Goal: Task Accomplishment & Management: Use online tool/utility

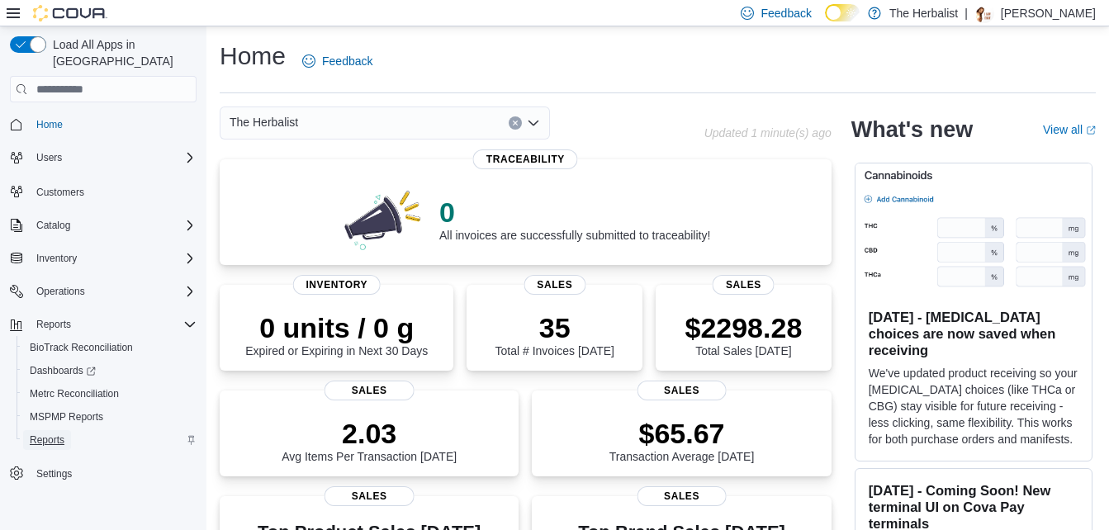
click at [52, 434] on span "Reports" at bounding box center [47, 440] width 35 height 13
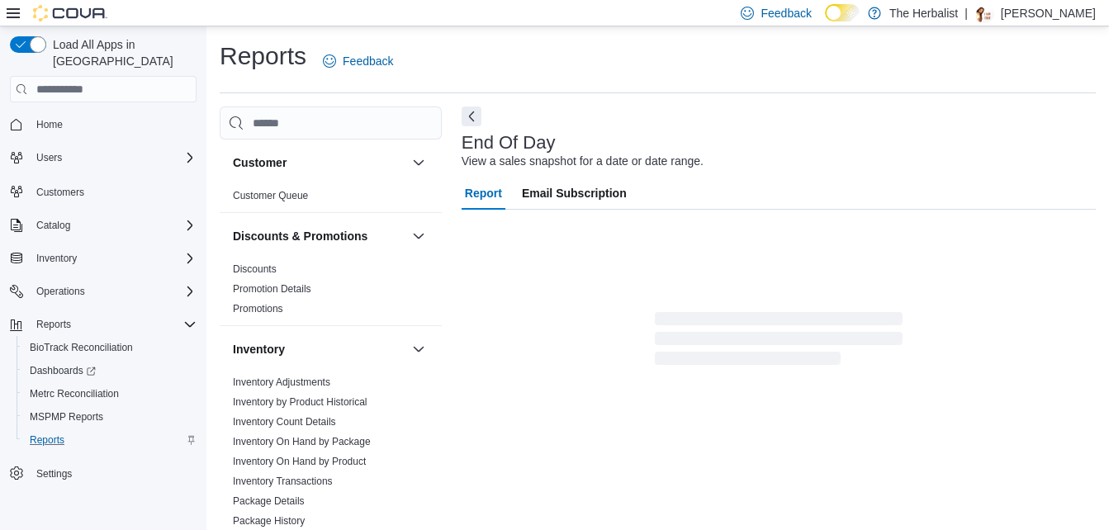
scroll to position [21, 0]
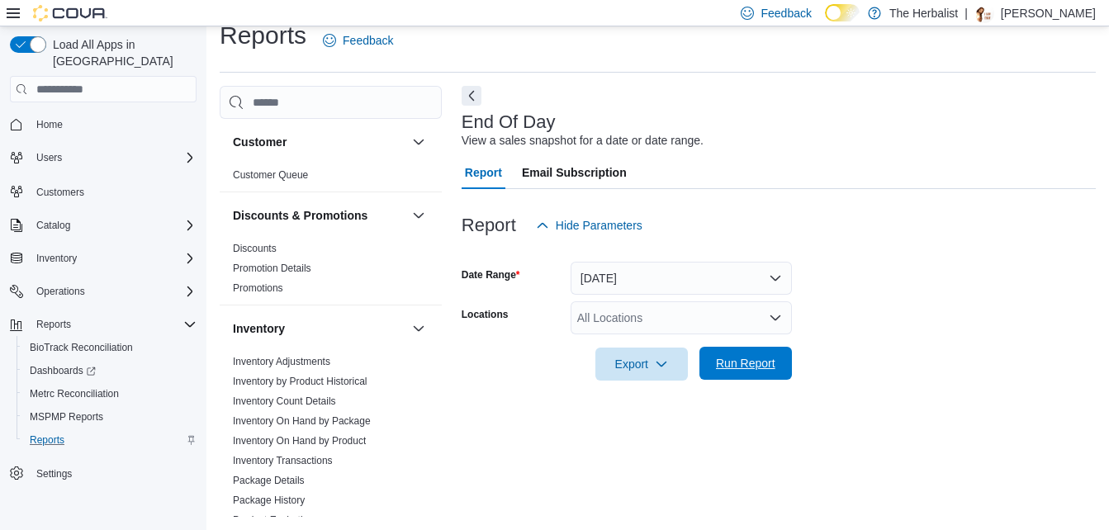
click at [755, 365] on span "Run Report" at bounding box center [745, 363] width 59 height 17
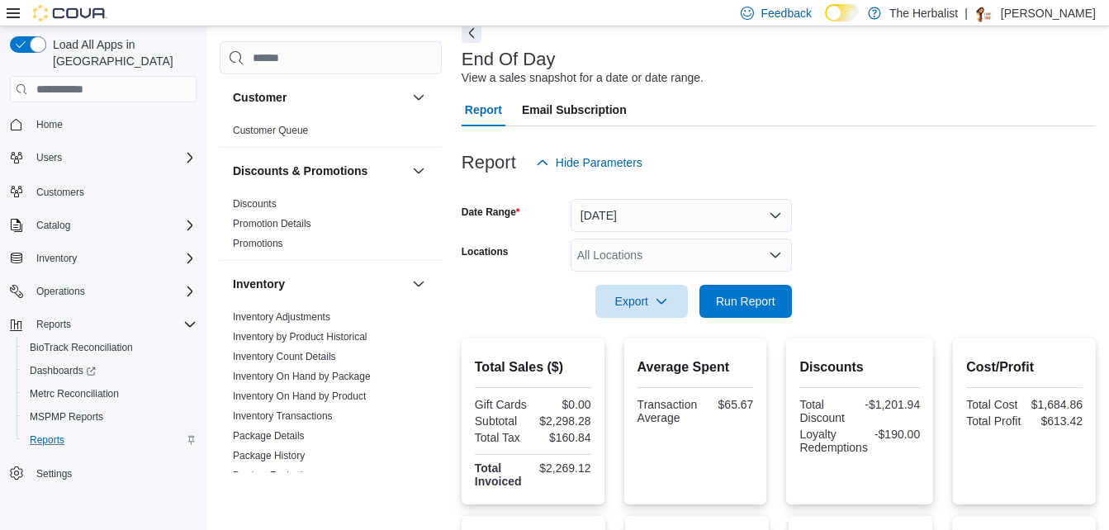
scroll to position [103, 0]
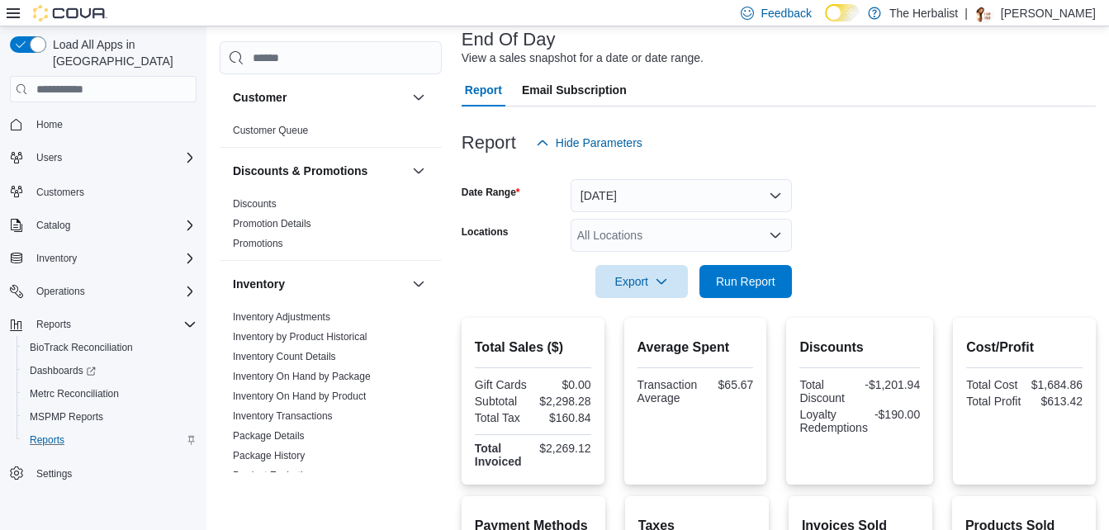
click at [845, 425] on div "Report Hide Parameters Date Range [DATE] Locations All Locations Export Run Rep…" at bounding box center [779, 503] width 634 height 792
click at [733, 286] on span "Run Report" at bounding box center [745, 281] width 59 height 17
click at [654, 278] on span "Export" at bounding box center [641, 280] width 73 height 33
click at [654, 346] on span "Export to Pdf" at bounding box center [644, 347] width 74 height 13
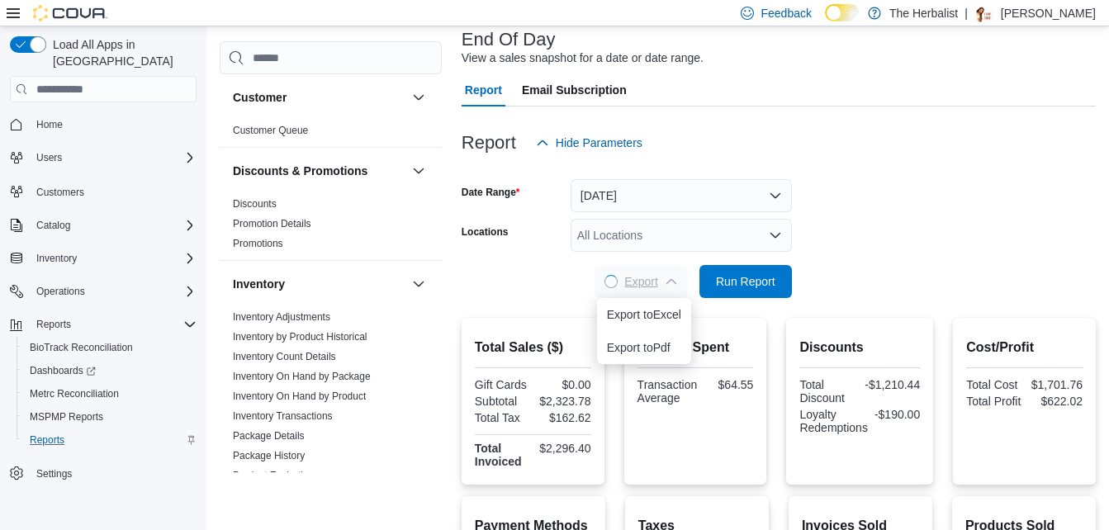
scroll to position [0, 0]
click at [644, 288] on span "Export" at bounding box center [641, 280] width 73 height 33
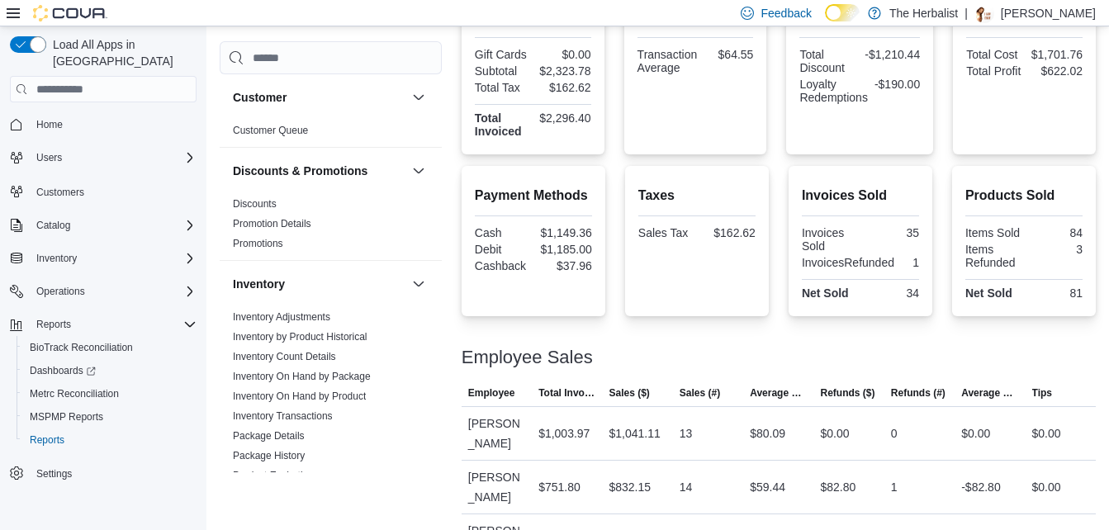
scroll to position [485, 0]
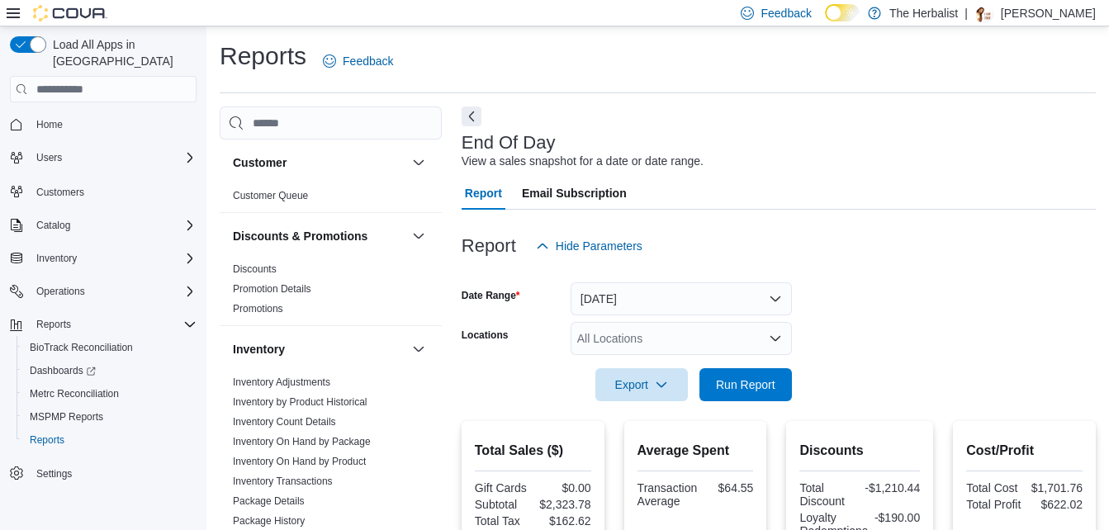
click at [951, 239] on div "Report Hide Parameters" at bounding box center [779, 246] width 634 height 33
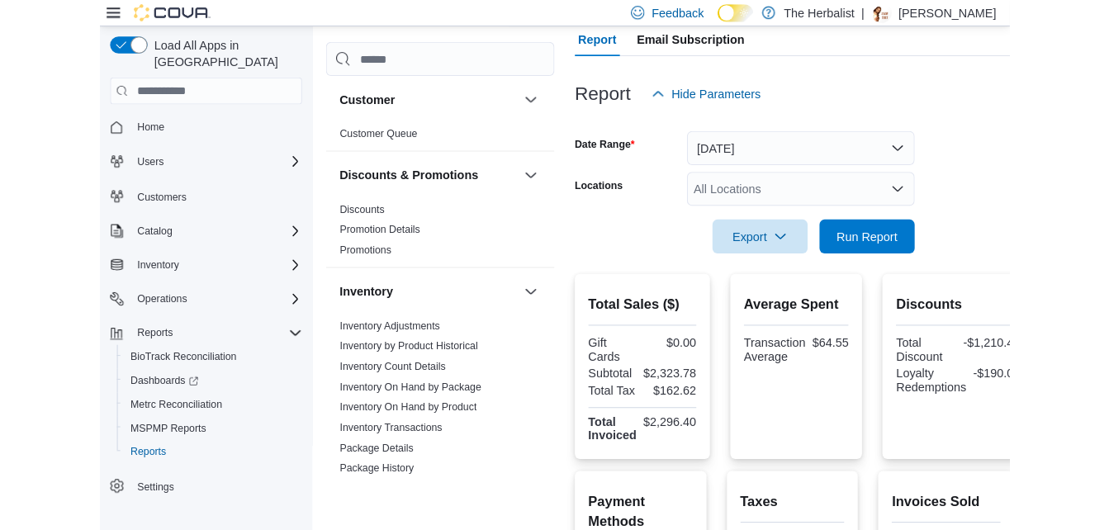
scroll to position [248, 0]
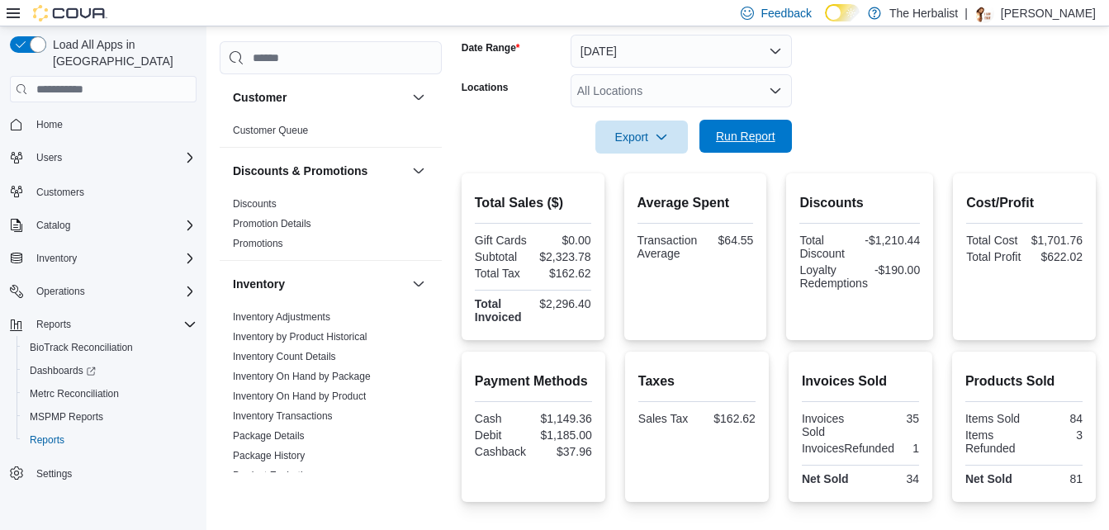
click at [757, 134] on span "Run Report" at bounding box center [745, 136] width 59 height 17
click at [652, 135] on span "Export" at bounding box center [641, 136] width 73 height 33
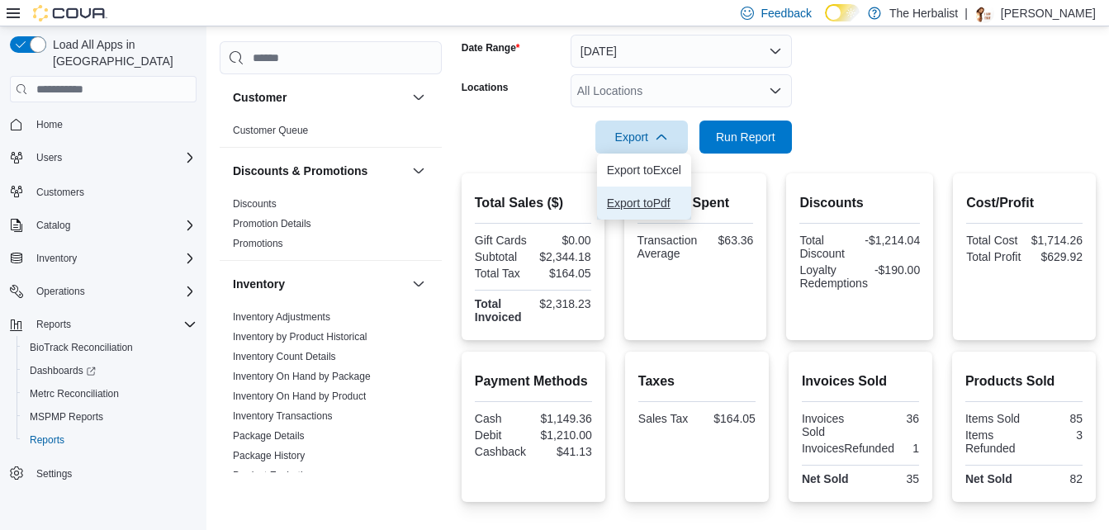
click at [655, 195] on button "Export to Pdf" at bounding box center [644, 203] width 94 height 33
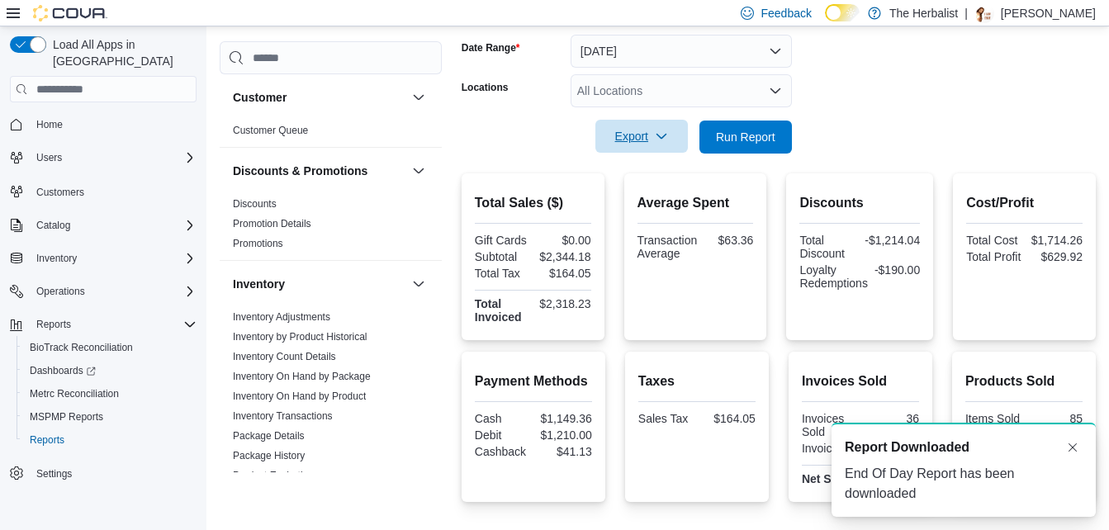
scroll to position [0, 0]
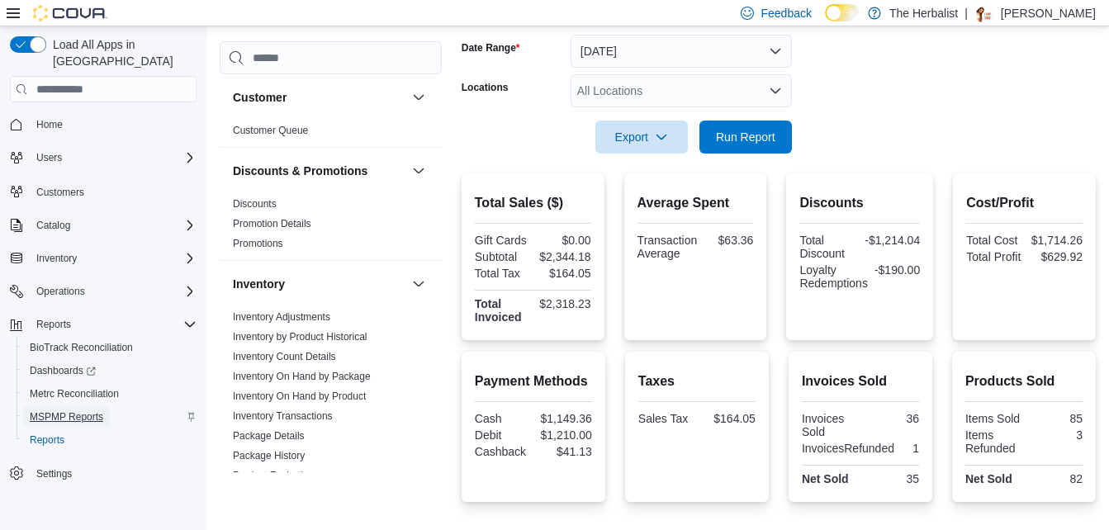
click at [93, 410] on span "MSPMP Reports" at bounding box center [67, 416] width 74 height 13
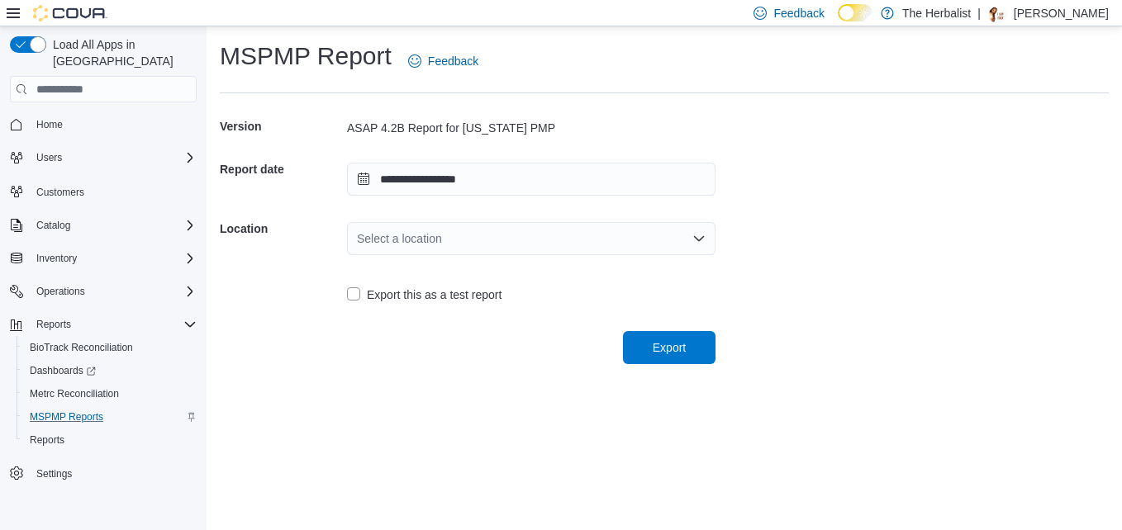
click at [458, 244] on div "Select a location" at bounding box center [531, 238] width 368 height 33
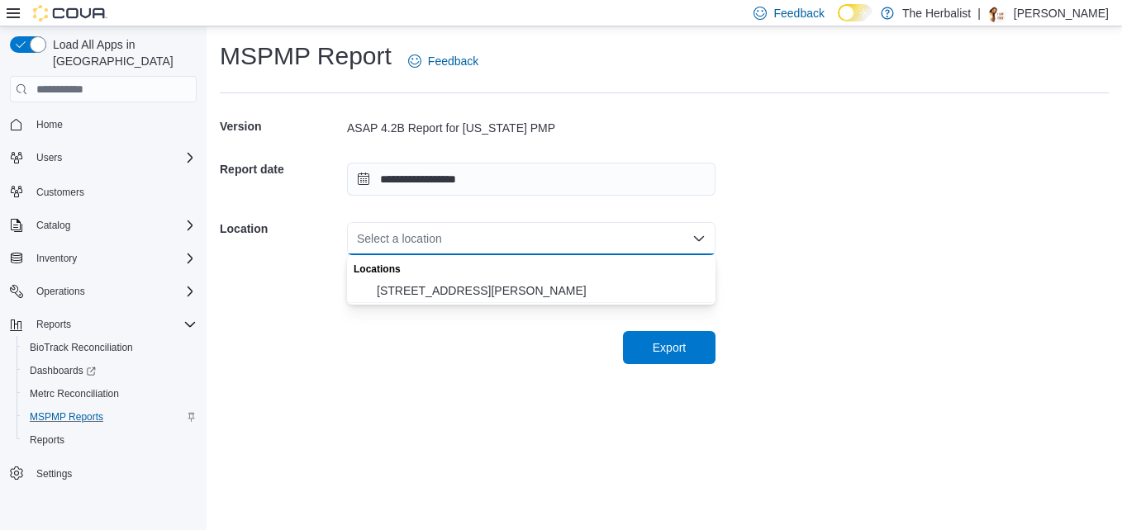
click at [430, 284] on span "2520 Denny Ave" at bounding box center [541, 290] width 329 height 17
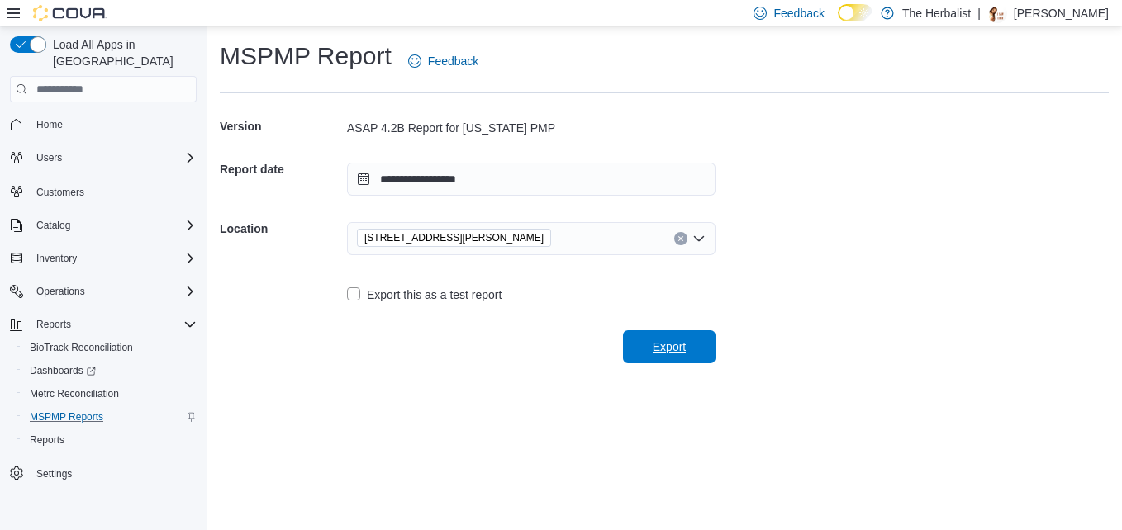
click at [680, 362] on span "Export" at bounding box center [669, 346] width 73 height 33
